Goal: Navigation & Orientation: Find specific page/section

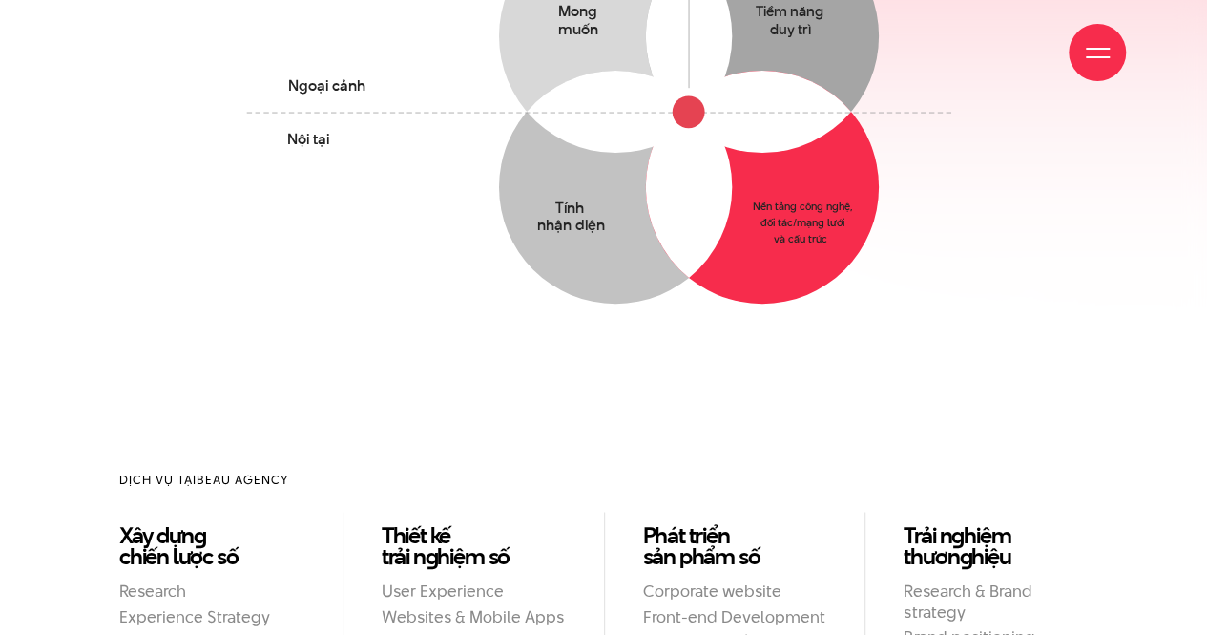
click at [829, 323] on icon "Mong muốn Thấu hiểu mong muốn yếu tố tác động & Hành vi của khách hàng Tiềm năn…" at bounding box center [604, 108] width 732 height 563
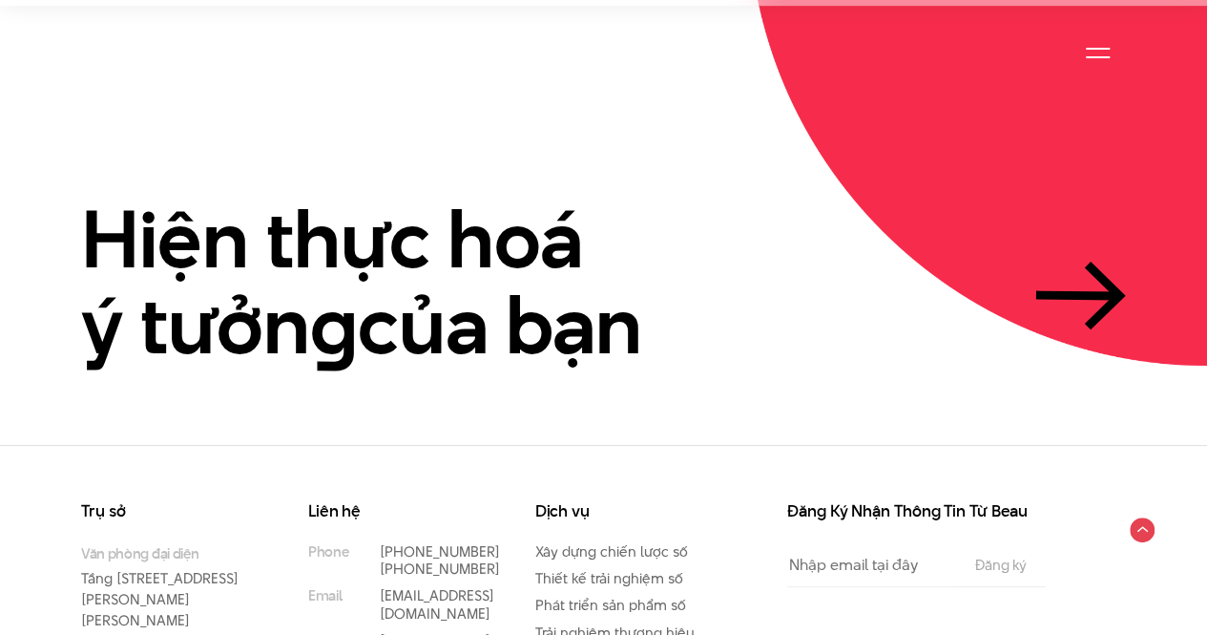
scroll to position [4289, 0]
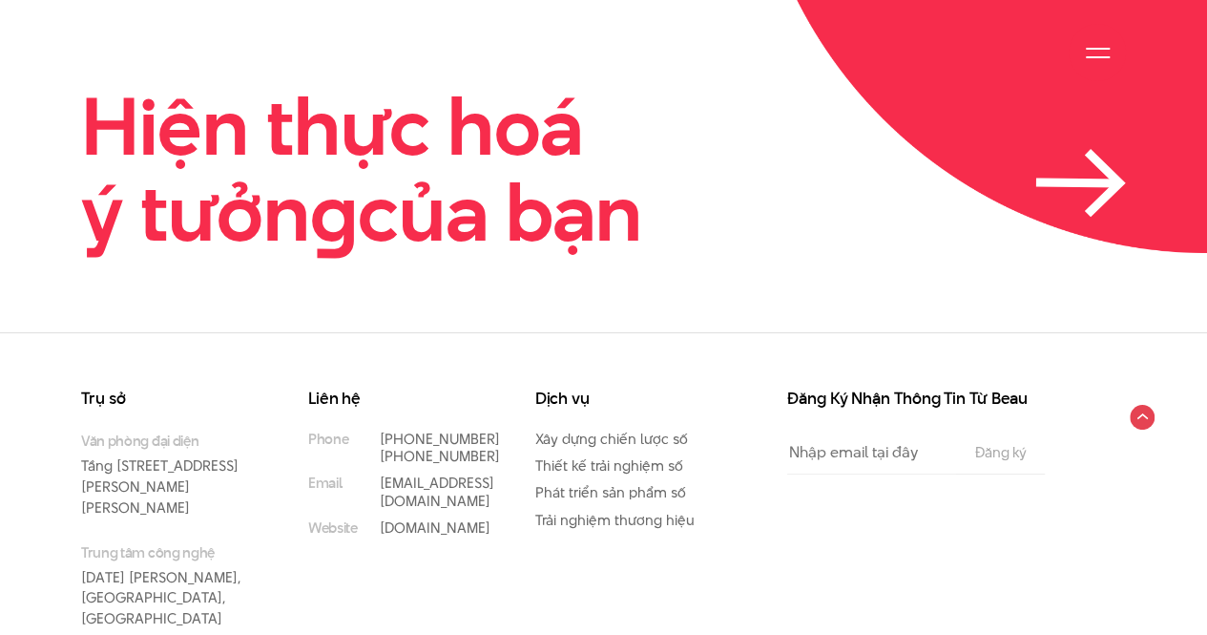
click at [445, 133] on h2 "Hiện thực hoá ý tưởn g của bạn" at bounding box center [361, 169] width 561 height 171
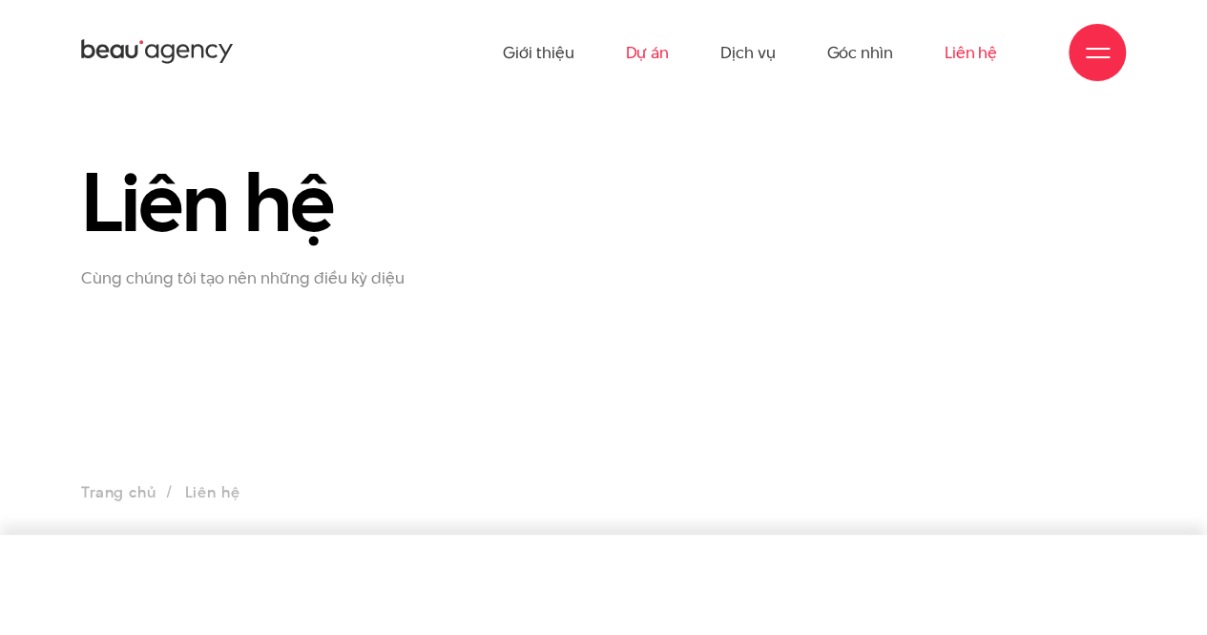
click at [632, 47] on link "Dự án" at bounding box center [647, 52] width 44 height 105
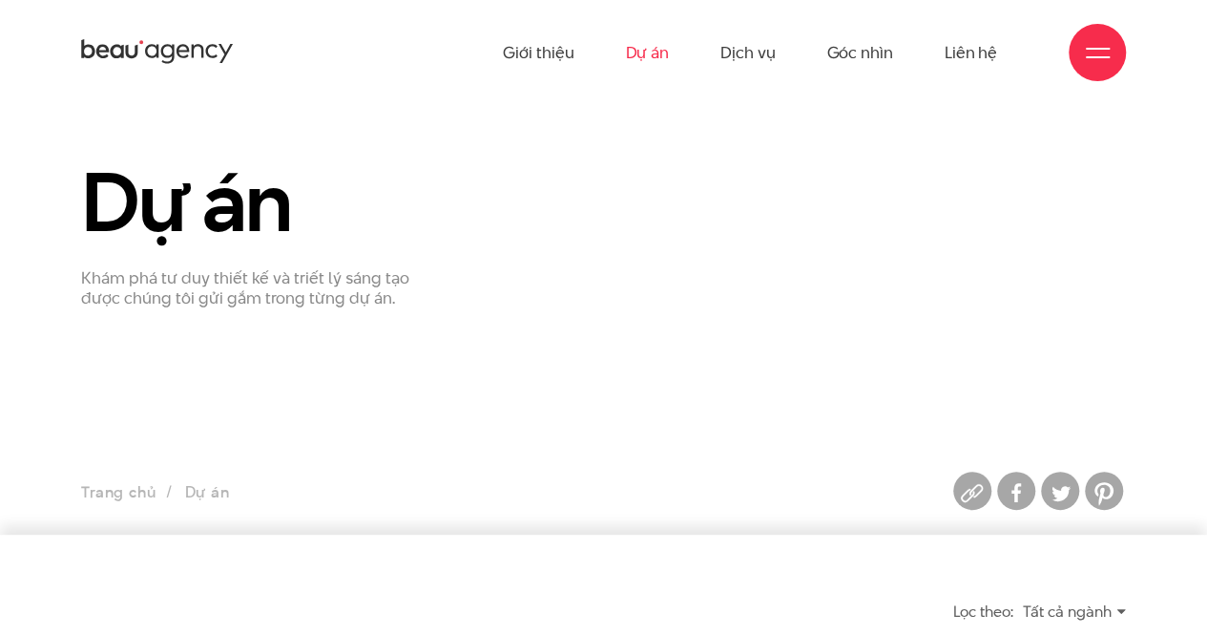
click at [654, 47] on link "Dự án" at bounding box center [647, 52] width 44 height 105
click at [546, 51] on link "Giới thiệu" at bounding box center [538, 52] width 71 height 105
click at [653, 38] on link "Dự án" at bounding box center [647, 52] width 44 height 105
click at [649, 49] on link "Dự án" at bounding box center [647, 52] width 44 height 105
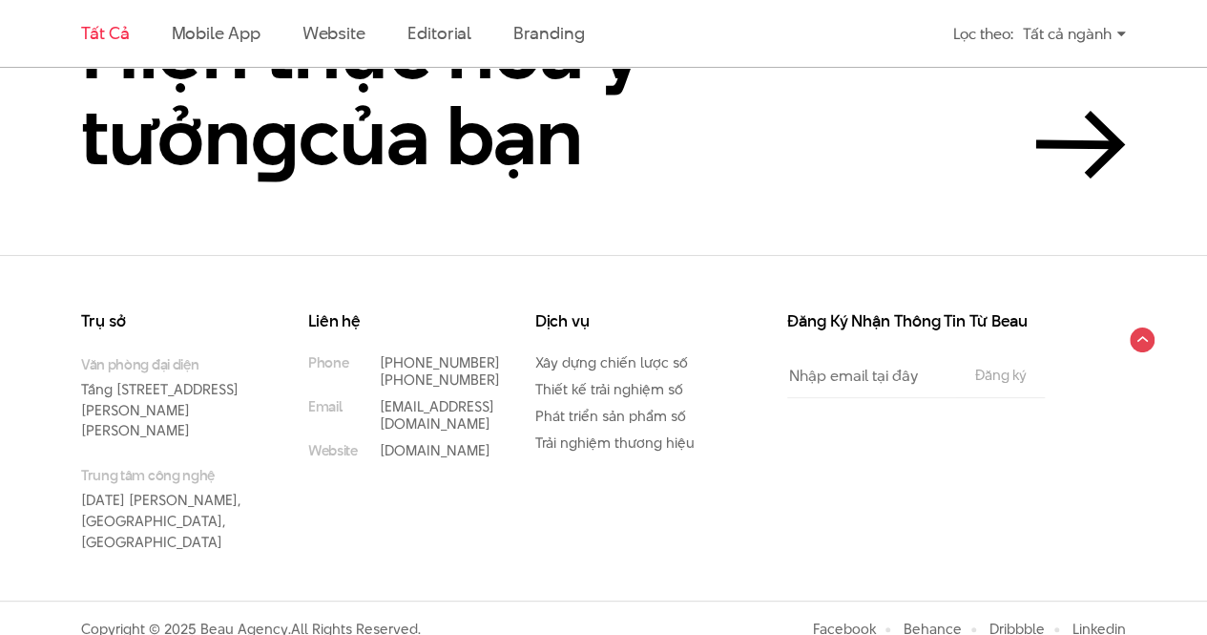
scroll to position [3909, 0]
